Goal: Task Accomplishment & Management: Complete application form

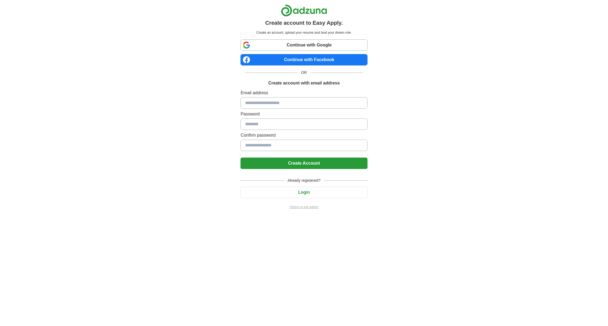
click at [307, 45] on link "Continue with Google" at bounding box center [304, 44] width 127 height 11
click at [274, 105] on input at bounding box center [304, 102] width 127 height 11
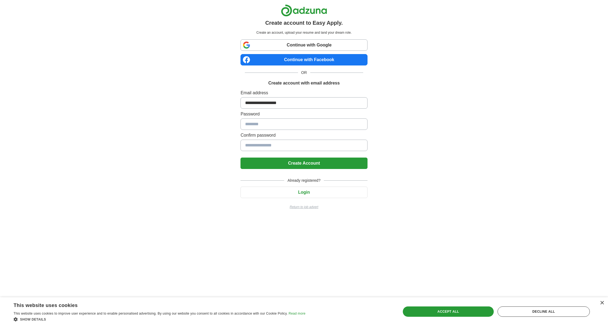
type input "**********"
click at [298, 164] on button "Create Account" at bounding box center [304, 162] width 127 height 11
